Goal: Information Seeking & Learning: Check status

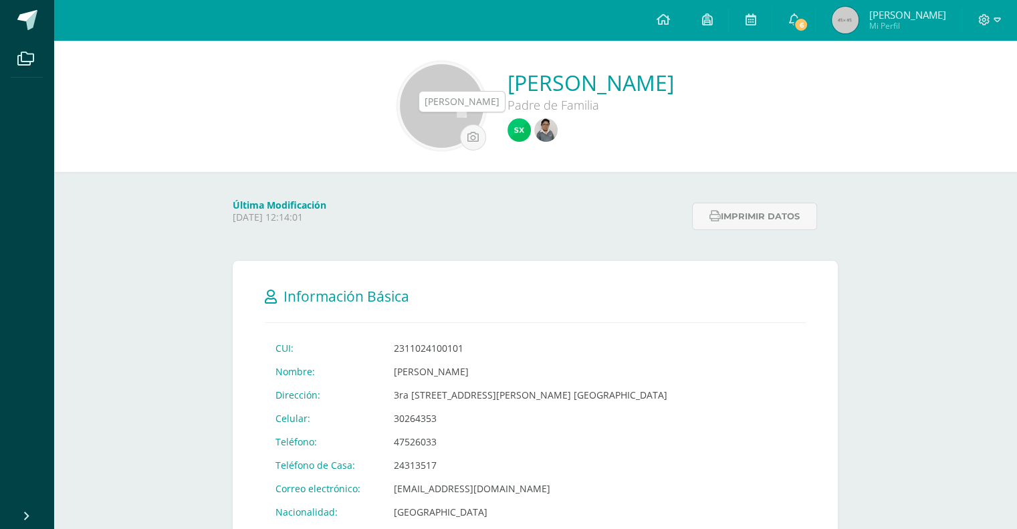
click at [534, 134] on img at bounding box center [545, 129] width 23 height 23
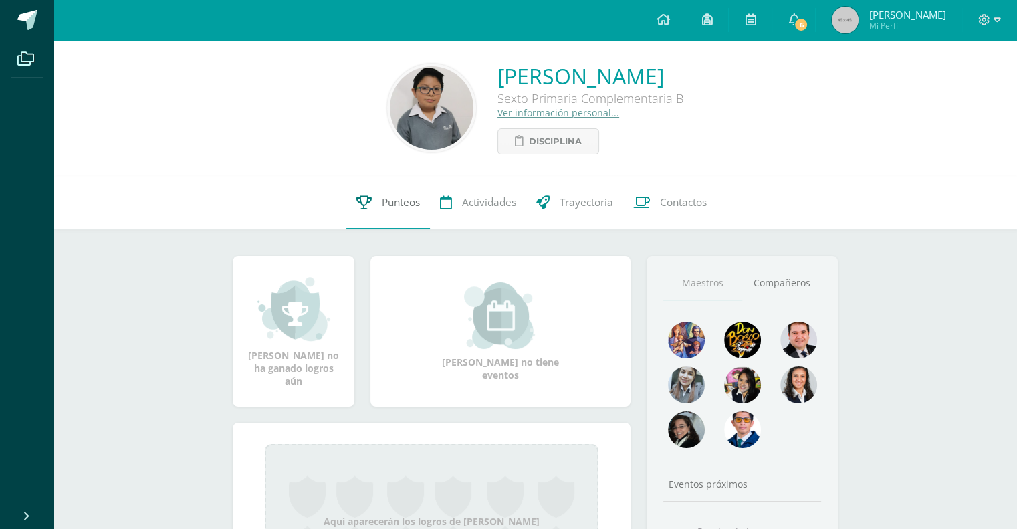
click at [386, 208] on span "Punteos" at bounding box center [401, 202] width 38 height 14
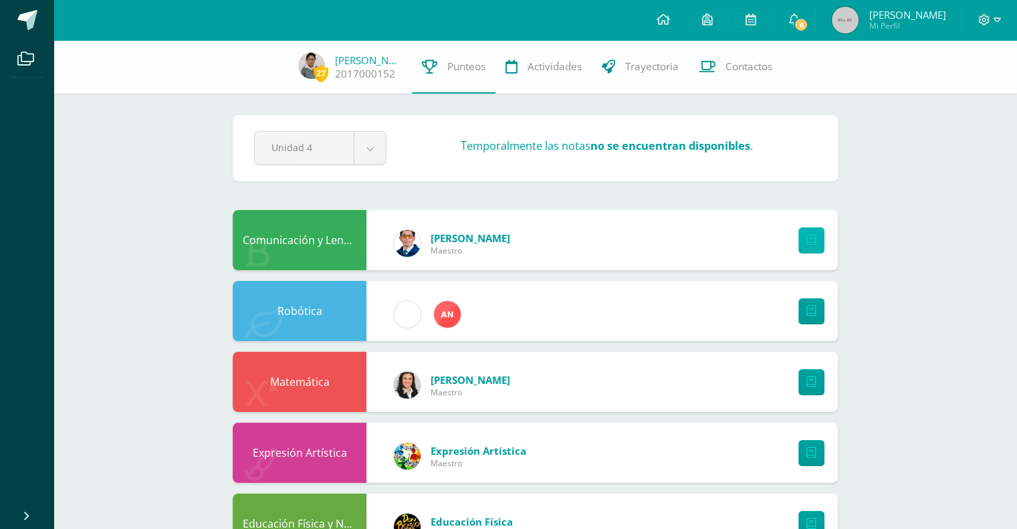
click at [815, 243] on link at bounding box center [811, 240] width 26 height 26
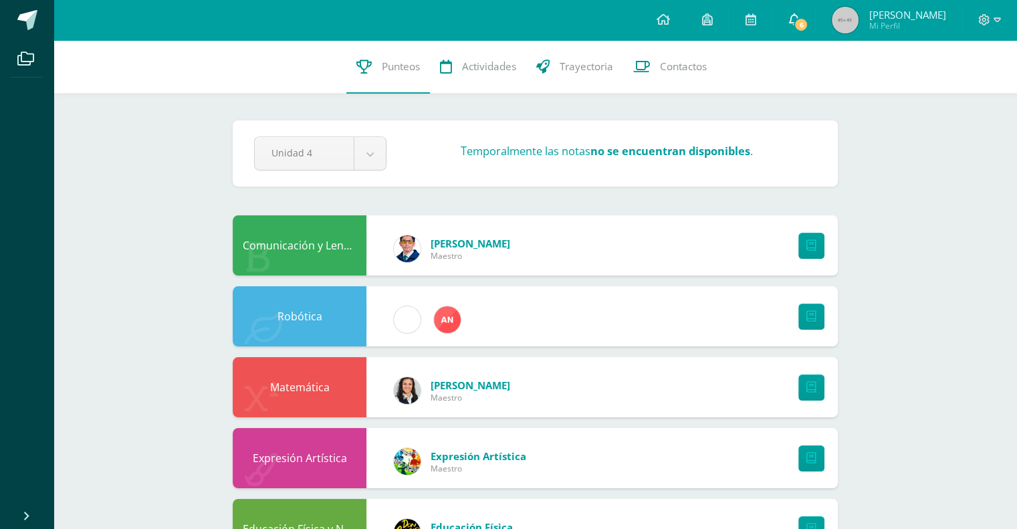
click at [808, 29] on span "6" at bounding box center [800, 24] width 15 height 15
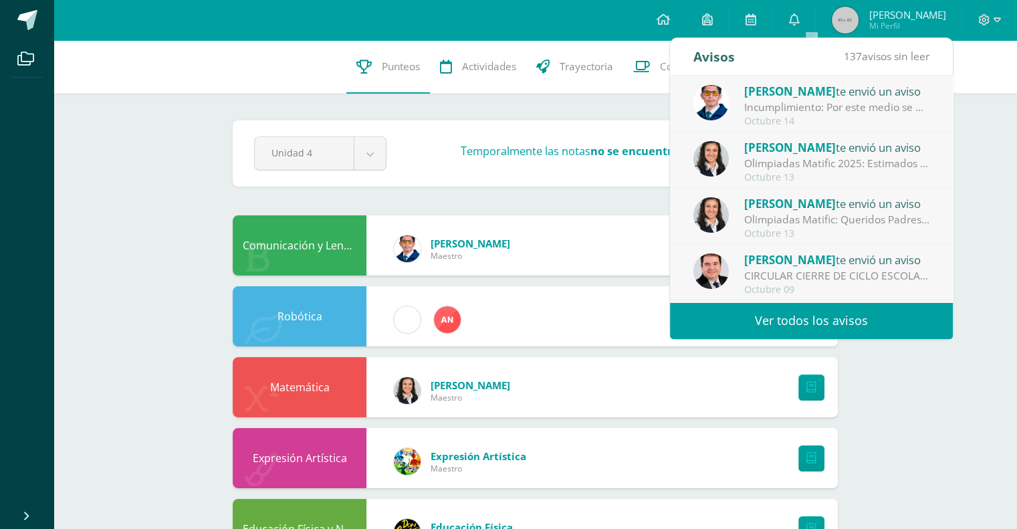
click at [826, 112] on div "Incumplimiento: Por este medio se notifica que el alumno no hizo entrega del tr…" at bounding box center [837, 107] width 186 height 15
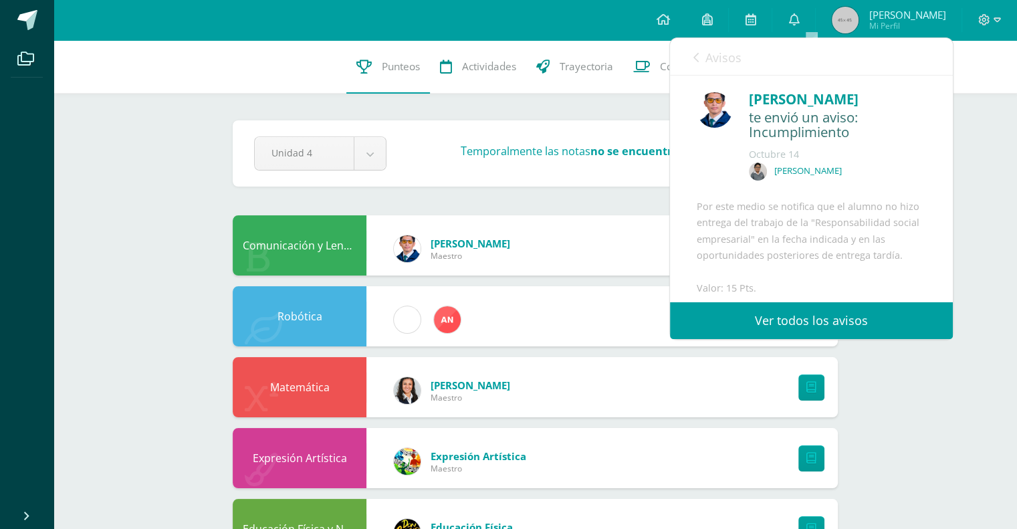
click at [700, 53] on link "Avisos" at bounding box center [717, 57] width 48 height 38
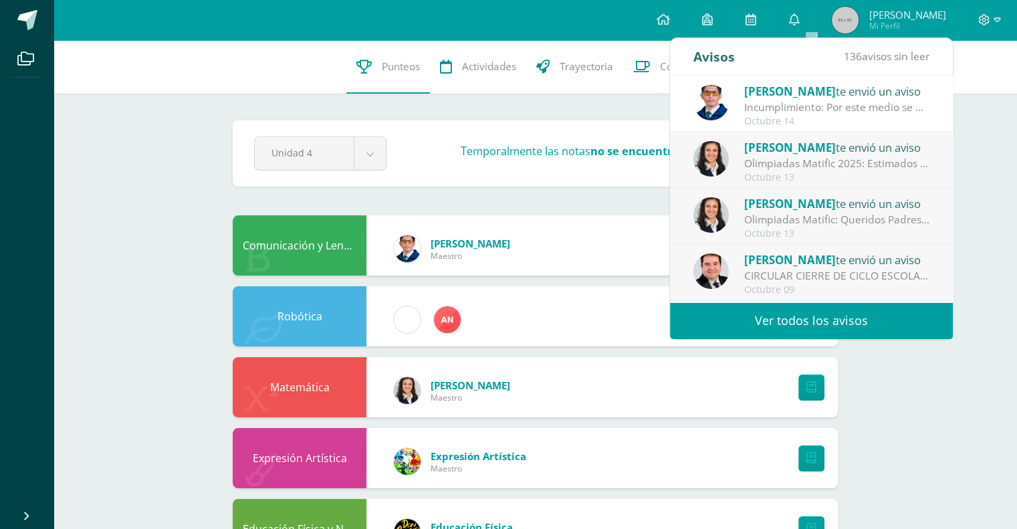
click at [828, 104] on div "Incumplimiento: Por este medio se notifica que el alumno no hizo entrega del tr…" at bounding box center [837, 107] width 186 height 15
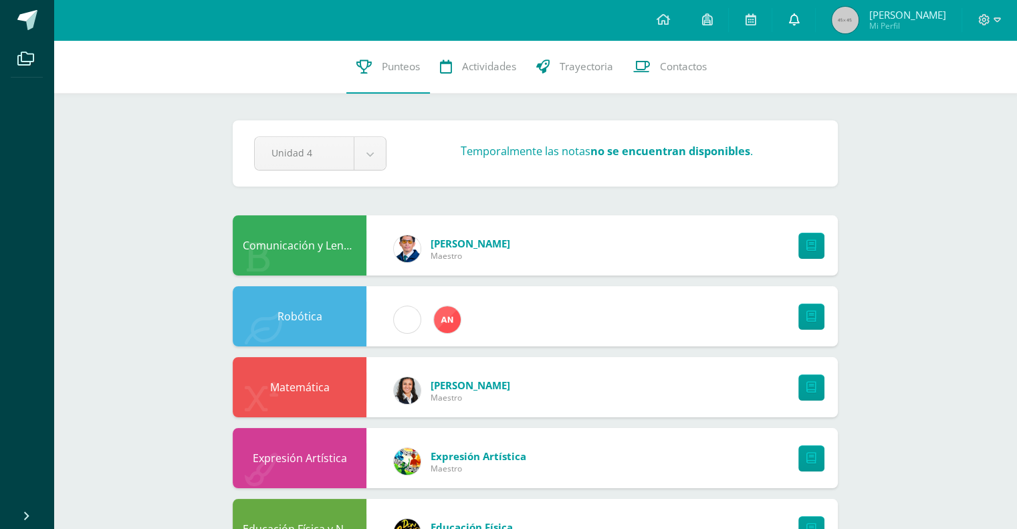
click at [799, 17] on icon at bounding box center [793, 19] width 11 height 12
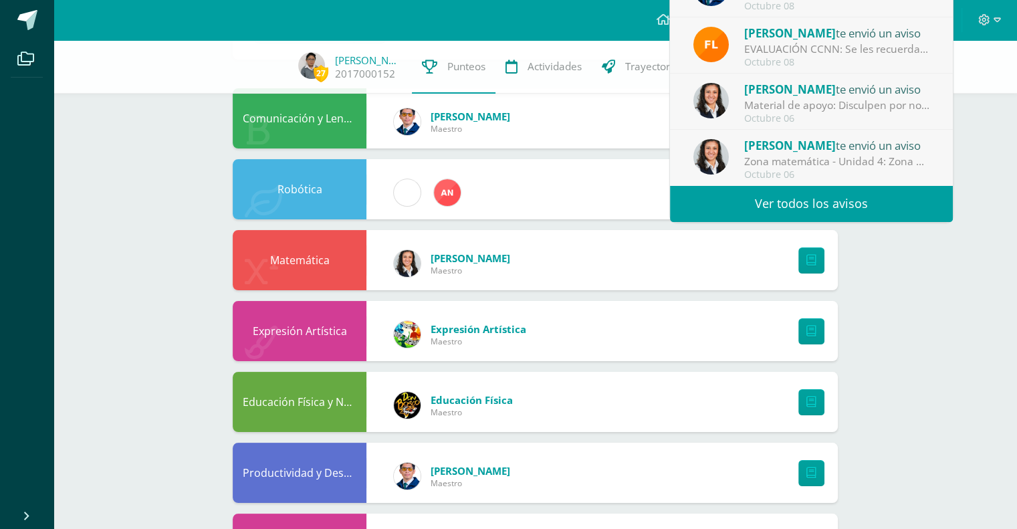
scroll to position [134, 0]
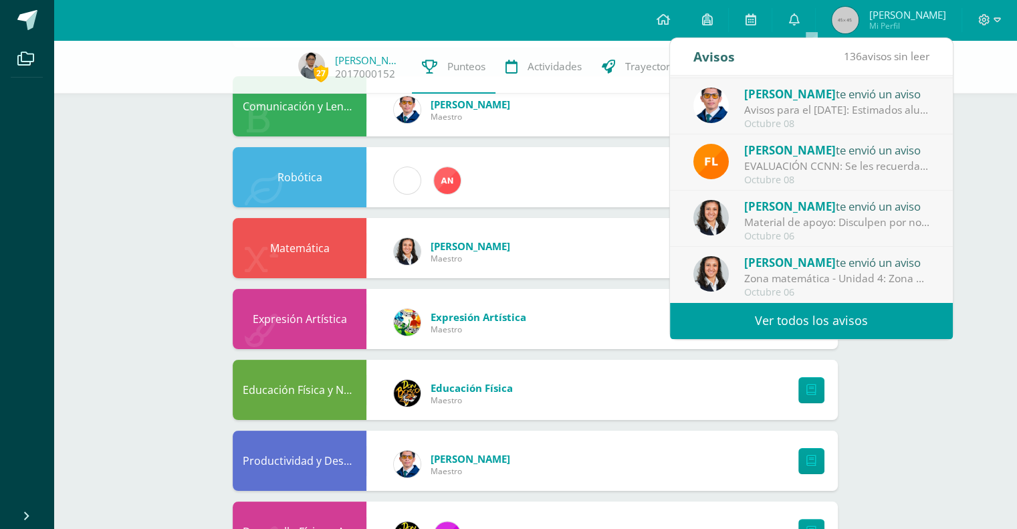
click at [128, 192] on div "27 [PERSON_NAME] 2017000152 Punteos Actividades Trayectoria Contactos Pendiente…" at bounding box center [534, 530] width 963 height 1249
